Goal: Task Accomplishment & Management: Manage account settings

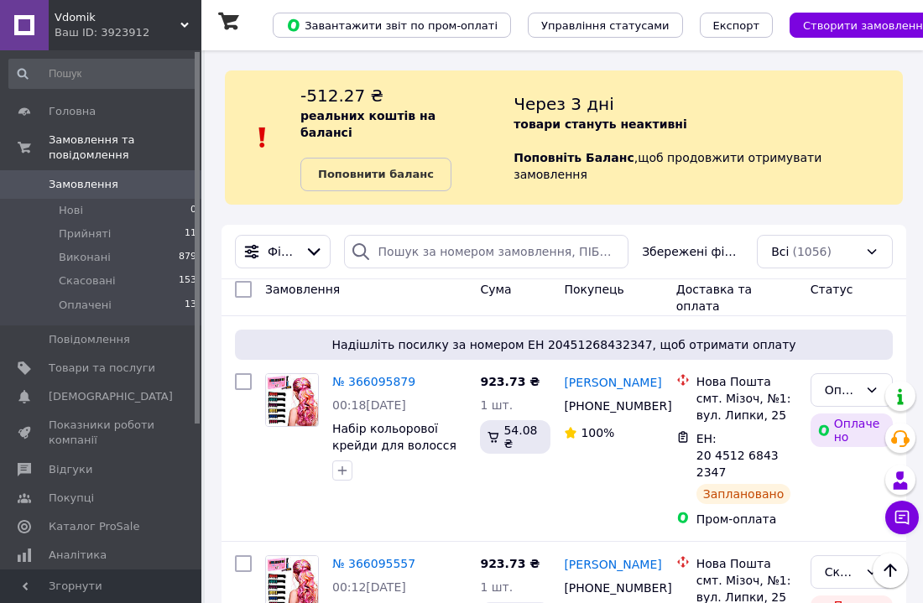
scroll to position [1946, 0]
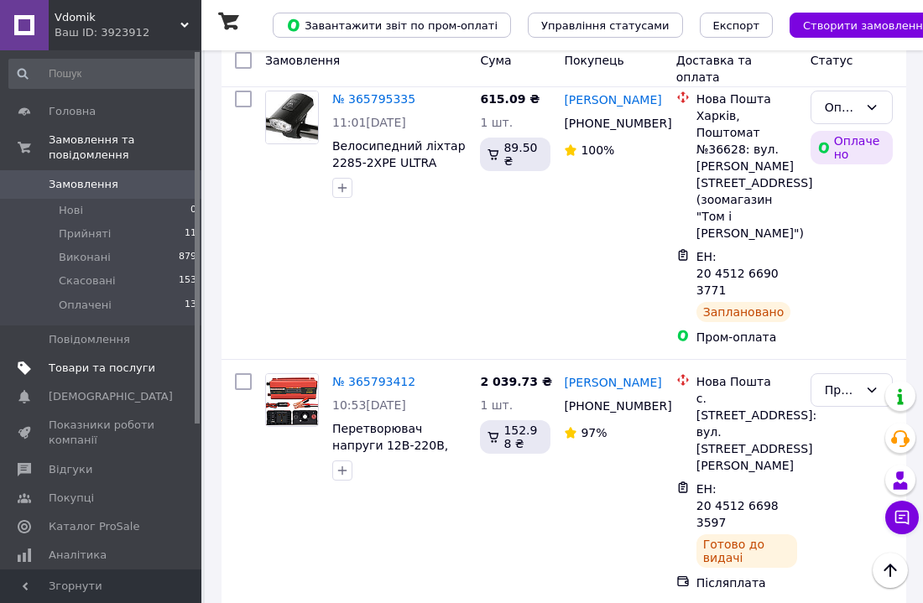
click at [107, 363] on span "Товари та послуги" at bounding box center [102, 368] width 107 height 15
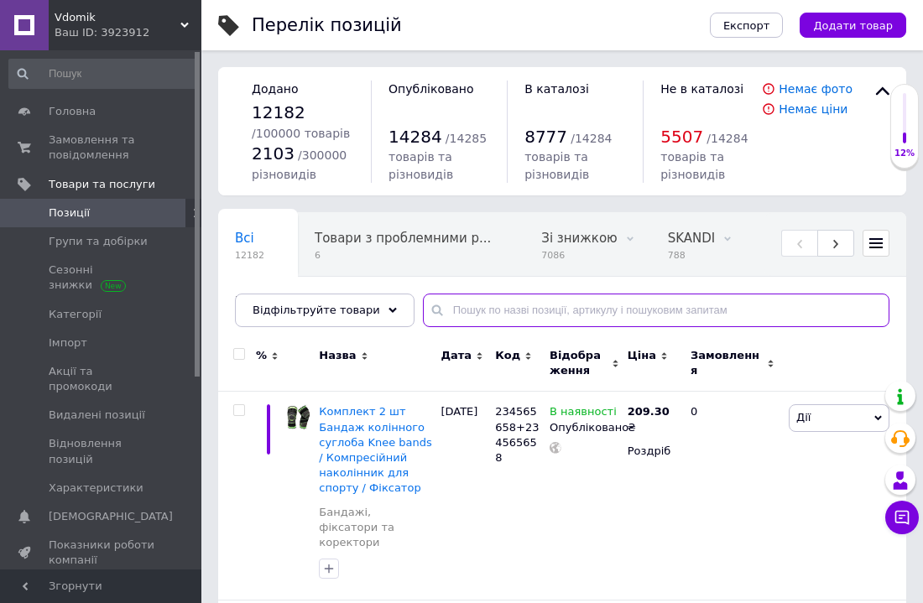
click at [485, 303] on input "text" at bounding box center [656, 311] width 466 height 34
paste input "234577394"
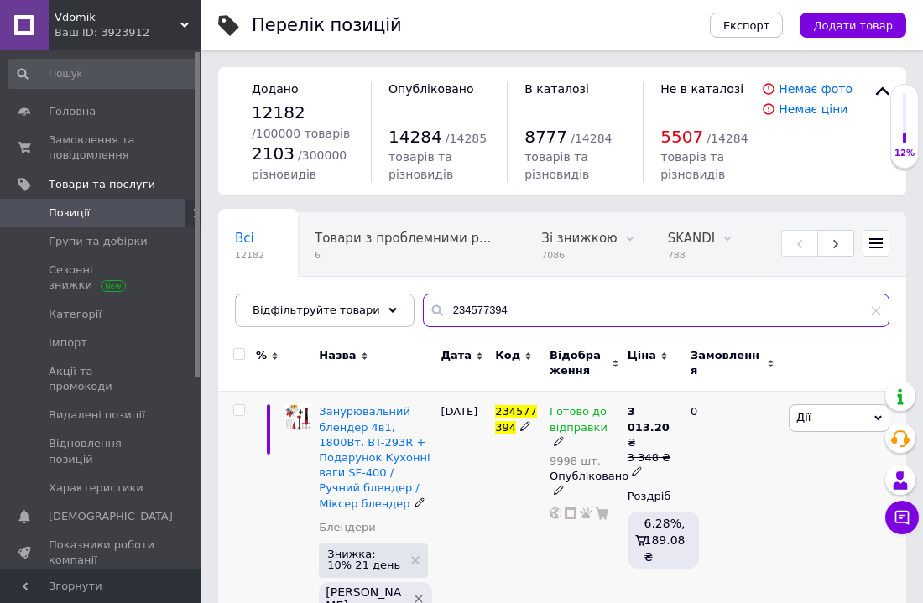
type input "234577394"
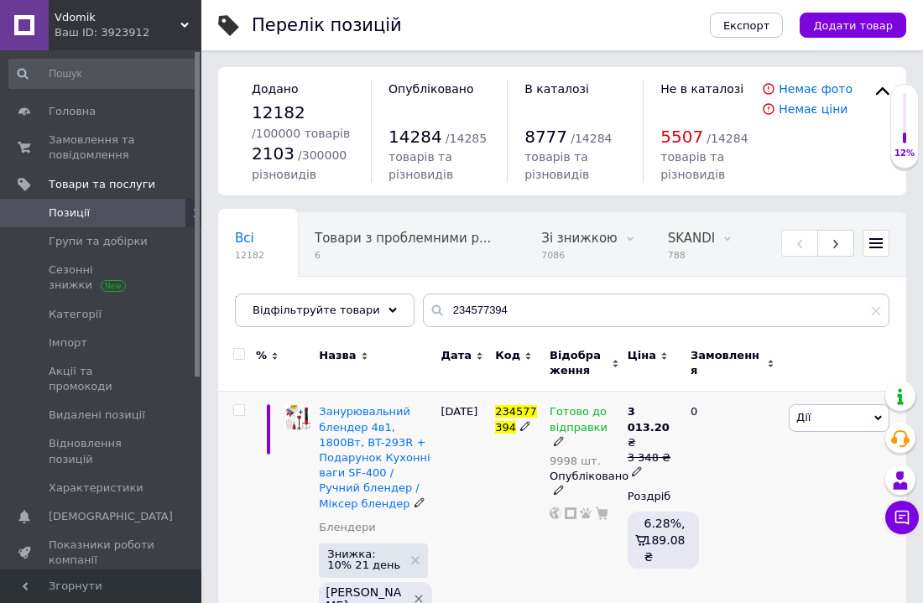
click at [771, 502] on div "0" at bounding box center [732, 528] width 104 height 273
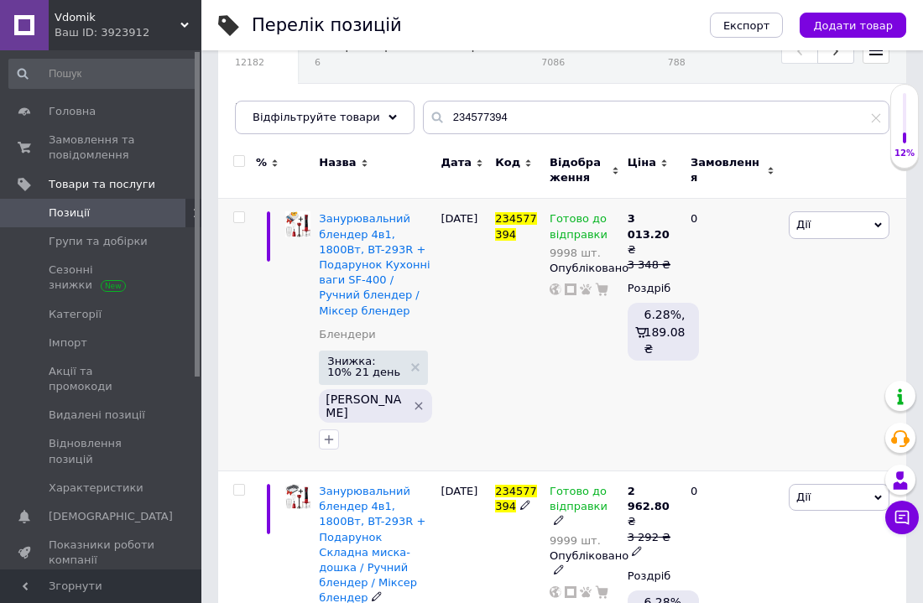
scroll to position [201, 0]
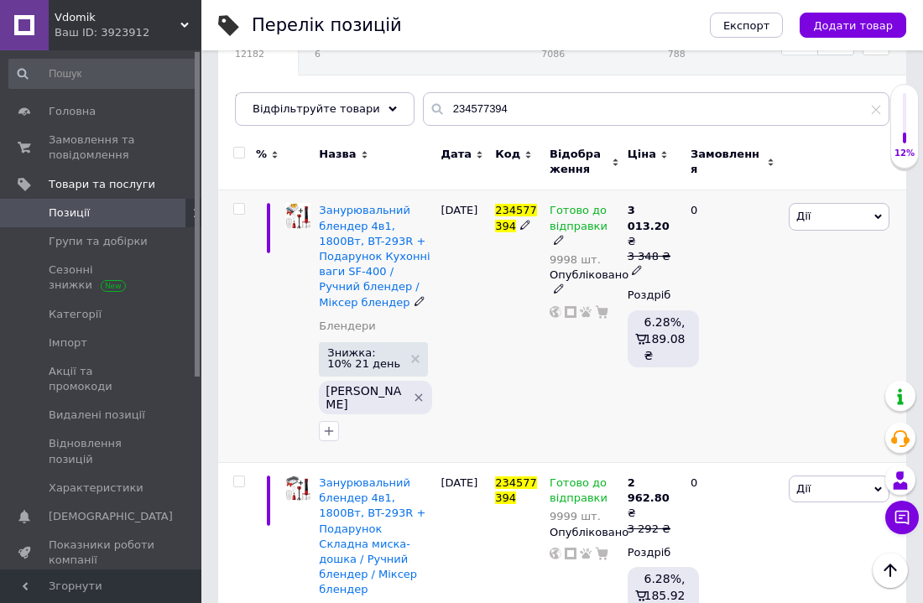
click at [564, 235] on icon at bounding box center [559, 240] width 10 height 10
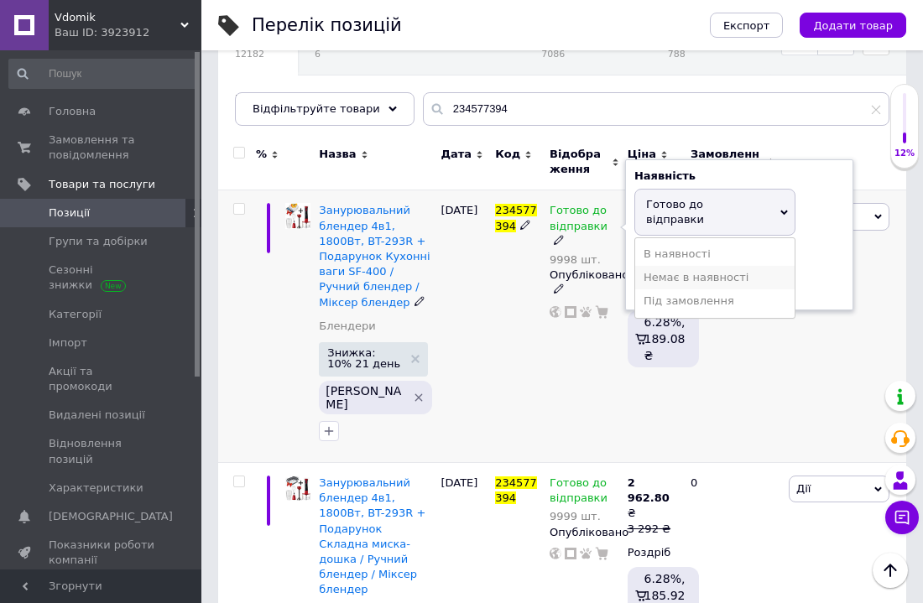
click at [672, 266] on li "Немає в наявності" at bounding box center [714, 277] width 159 height 23
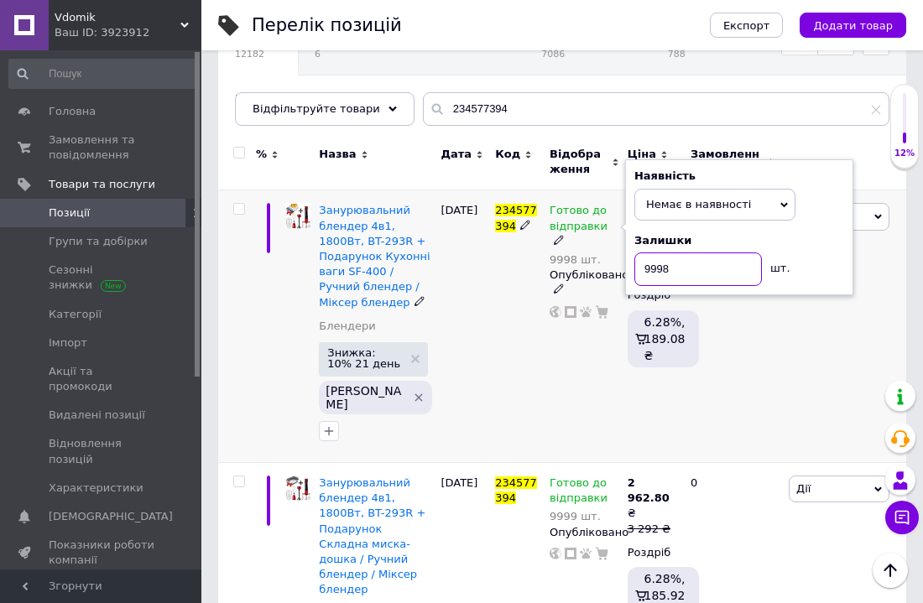
click at [672, 272] on input "9998" at bounding box center [698, 269] width 128 height 34
type input "9"
click at [498, 388] on div "234577394" at bounding box center [518, 326] width 55 height 273
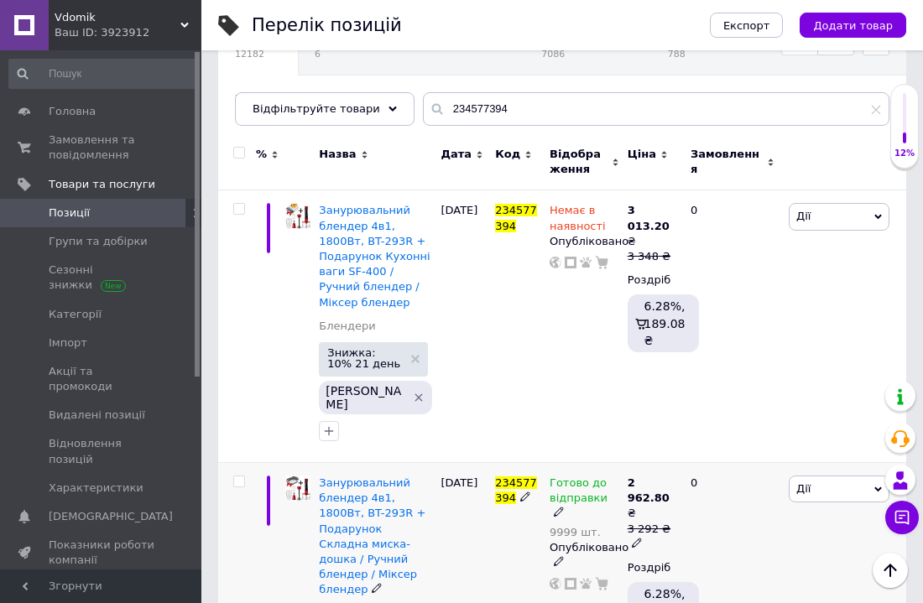
click at [564, 507] on icon at bounding box center [559, 512] width 10 height 10
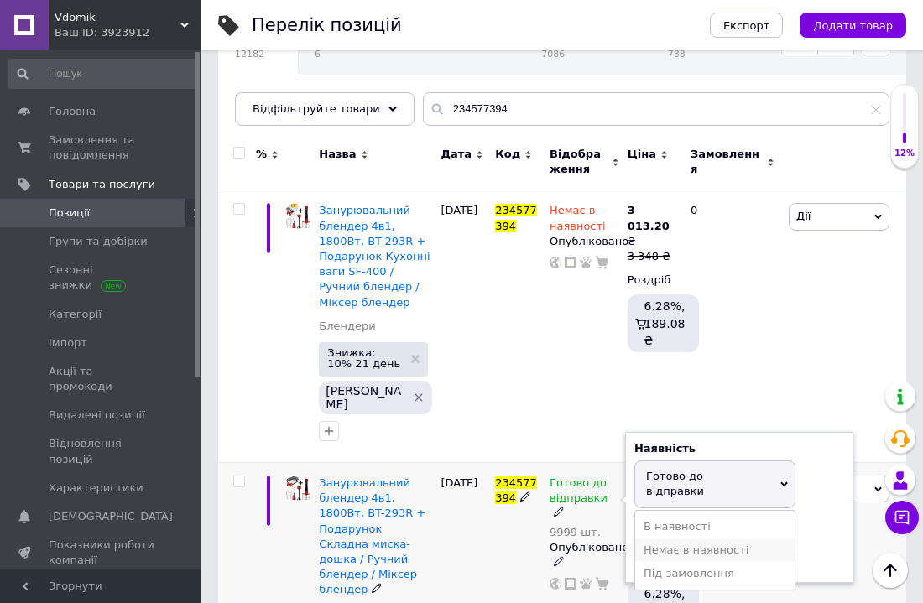
click at [671, 539] on li "Немає в наявності" at bounding box center [714, 550] width 159 height 23
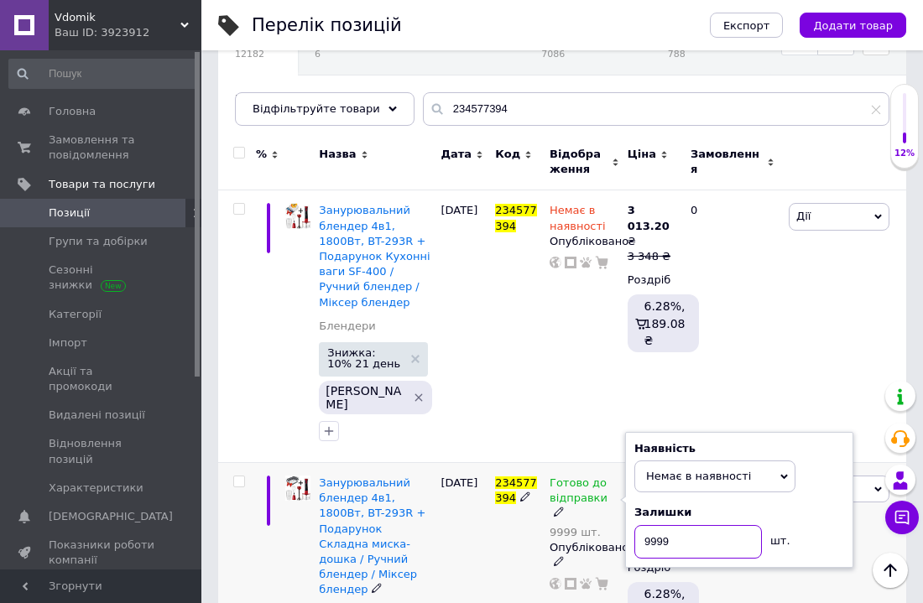
click at [684, 525] on input "9999" at bounding box center [698, 542] width 128 height 34
type input "9"
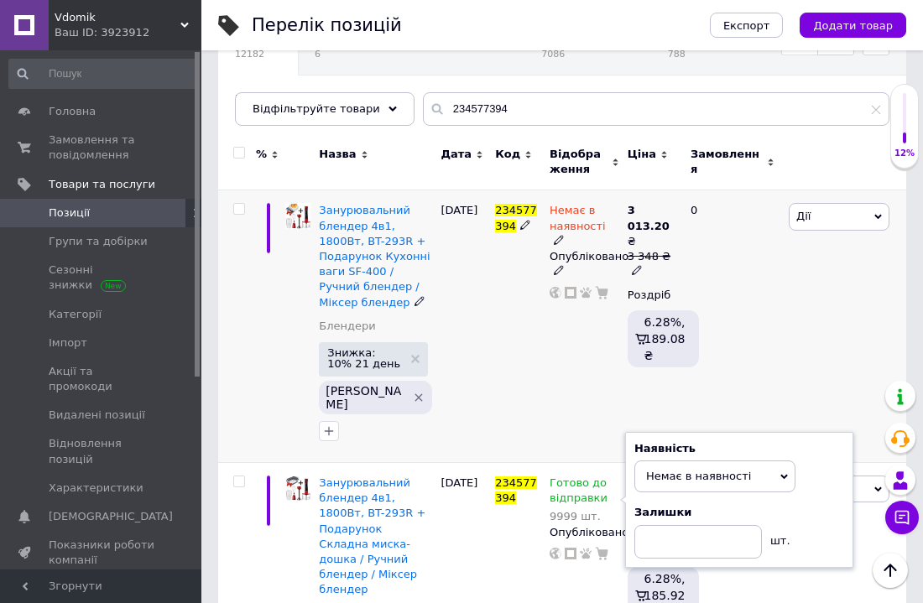
click at [529, 331] on div "234577394" at bounding box center [518, 326] width 55 height 273
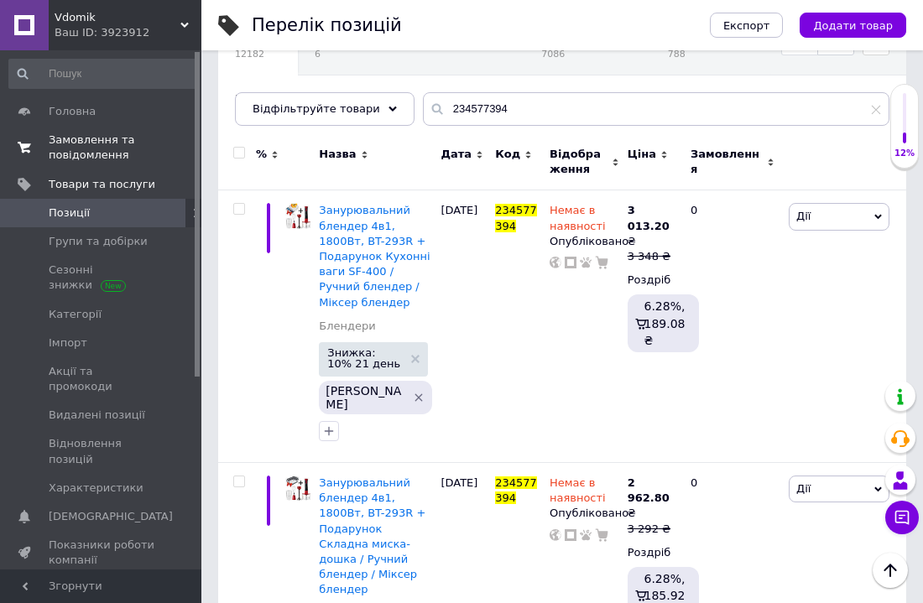
click at [75, 141] on span "Замовлення та повідомлення" at bounding box center [102, 148] width 107 height 30
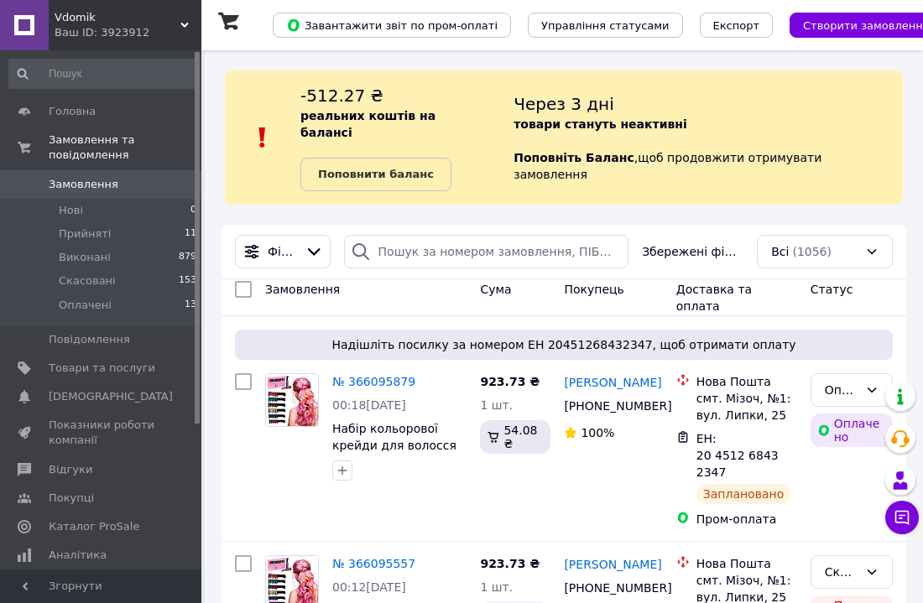
click at [859, 122] on div "Через 3 дні товари стануть неактивні Поповніть Баланс ,  щоб продовжити отримув…" at bounding box center [707, 137] width 389 height 107
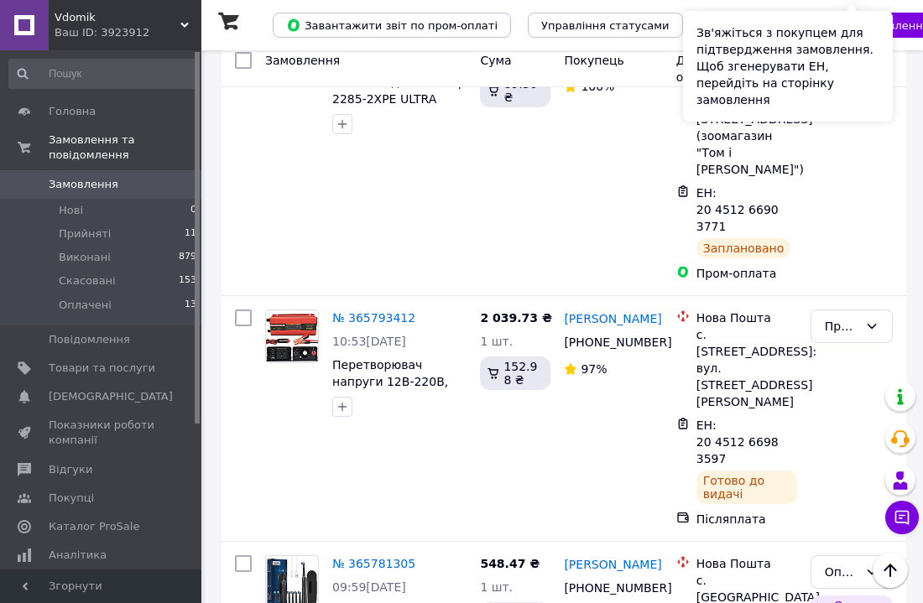
scroll to position [2013, 0]
